Goal: Task Accomplishment & Management: Manage account settings

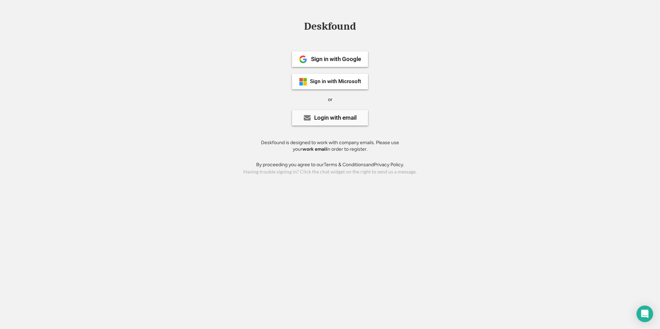
click at [328, 116] on div "Login with email" at bounding box center [335, 118] width 42 height 6
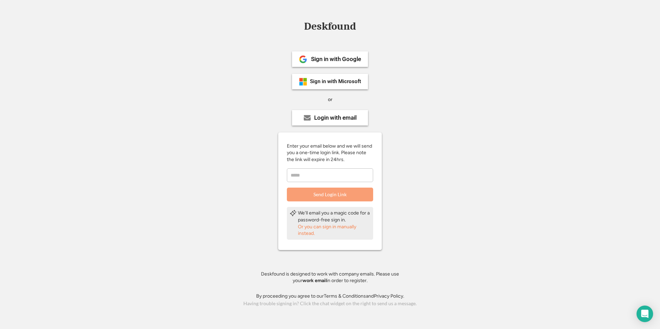
click at [323, 176] on input "email" at bounding box center [330, 175] width 86 height 14
type input "**********"
click at [330, 196] on button "Send Login Link" at bounding box center [330, 195] width 86 height 14
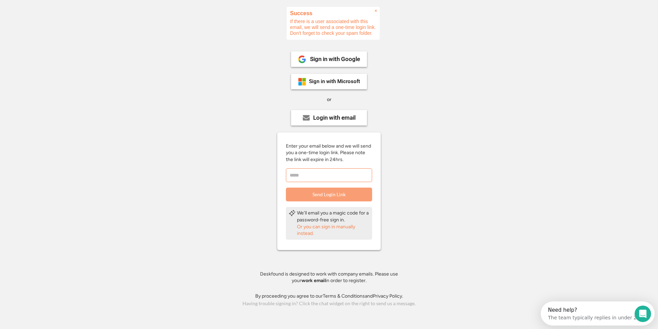
click at [330, 177] on input "email" at bounding box center [329, 175] width 86 height 14
drag, startPoint x: 257, startPoint y: 169, endPoint x: 253, endPoint y: 175, distance: 6.7
click at [257, 169] on div "Sign in with Google Sign in with Microsoft or Login with email Enter your email…" at bounding box center [328, 165] width 155 height 255
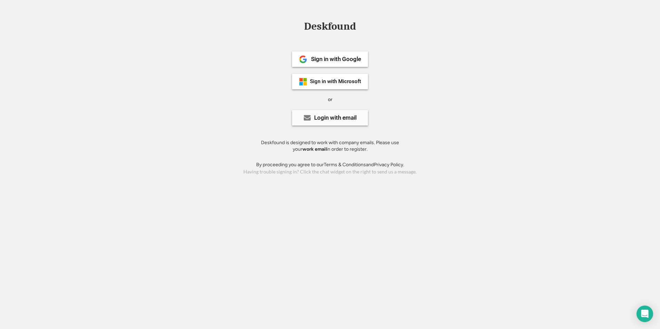
drag, startPoint x: 331, startPoint y: 116, endPoint x: 321, endPoint y: 130, distance: 17.8
click at [331, 116] on div "Login with email" at bounding box center [335, 118] width 42 height 6
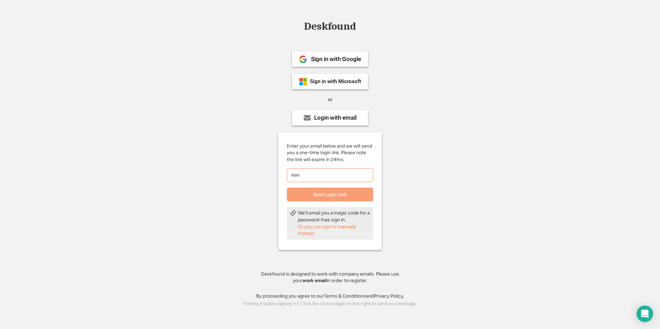
click at [314, 174] on input "email" at bounding box center [330, 175] width 86 height 14
type input "**********"
click at [320, 192] on button "Send Login Link" at bounding box center [330, 195] width 86 height 14
